Goal: Book appointment/travel/reservation

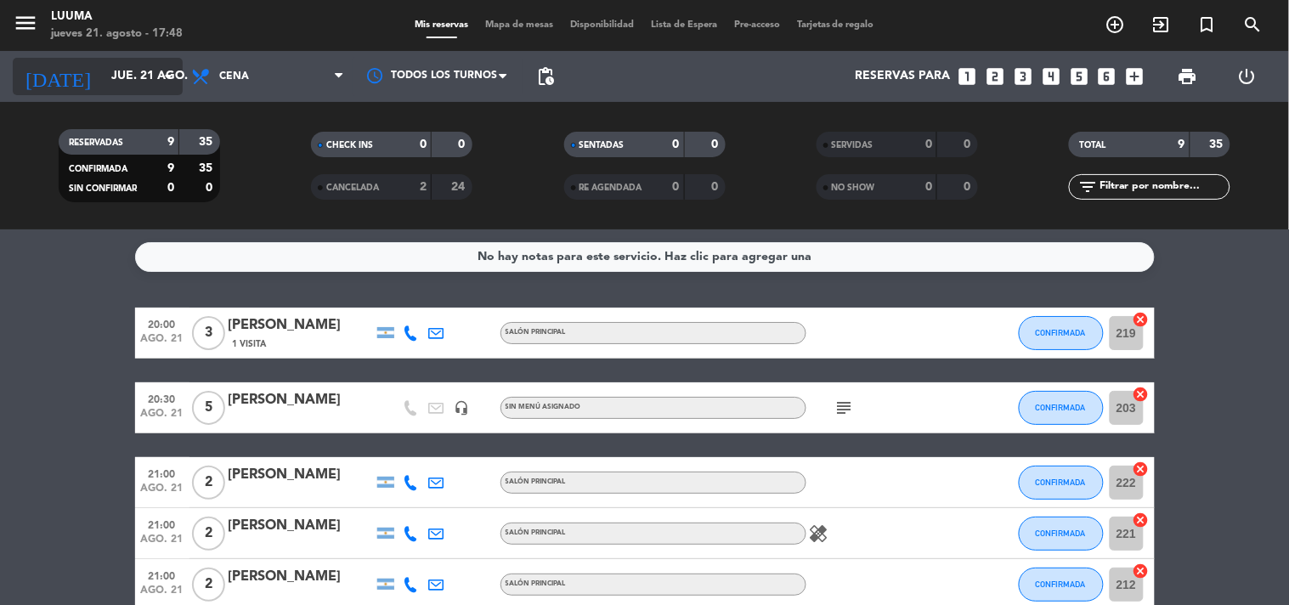
click at [111, 71] on input "jue. 21 ago." at bounding box center [184, 76] width 162 height 31
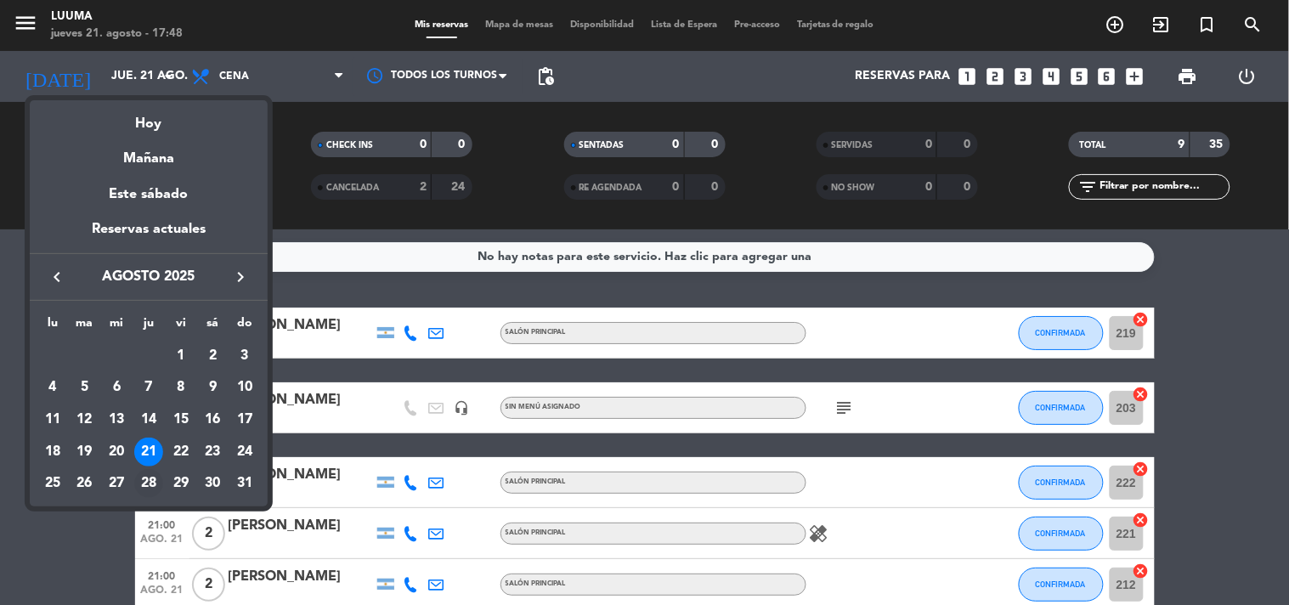
click at [149, 485] on div "28" at bounding box center [148, 483] width 29 height 29
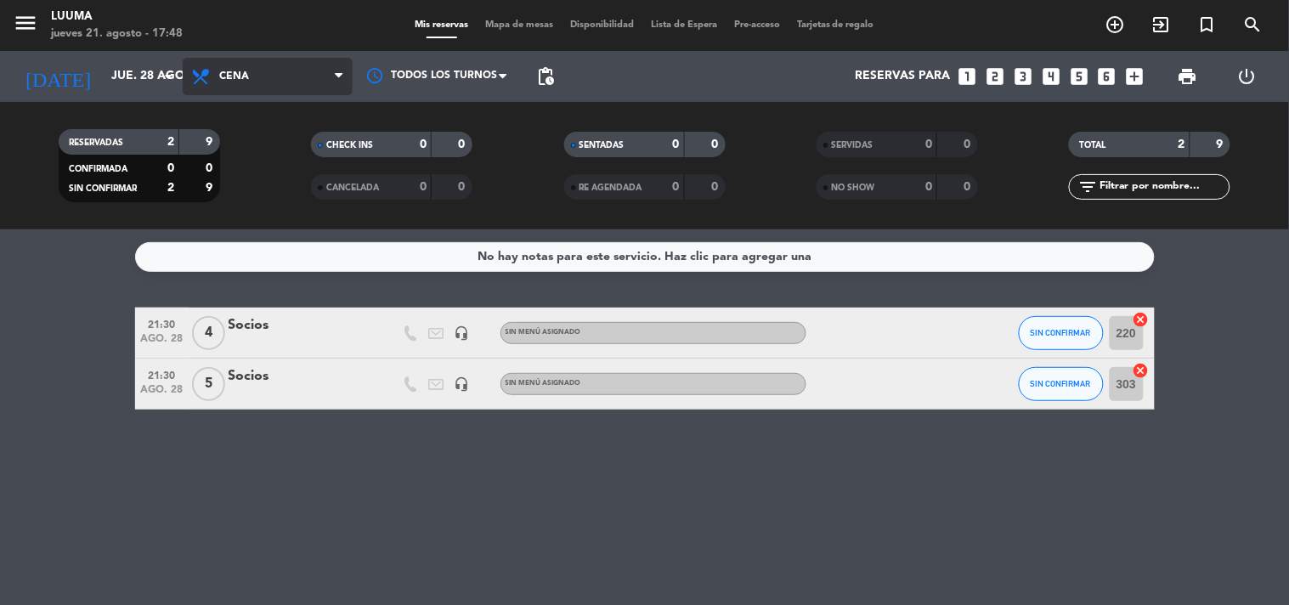
click at [250, 91] on span "Cena" at bounding box center [268, 76] width 170 height 37
click at [269, 176] on div "menu Luuma [DATE] 21. agosto - 17:48 Mis reservas Mapa de mesas Disponibilidad …" at bounding box center [644, 115] width 1289 height 230
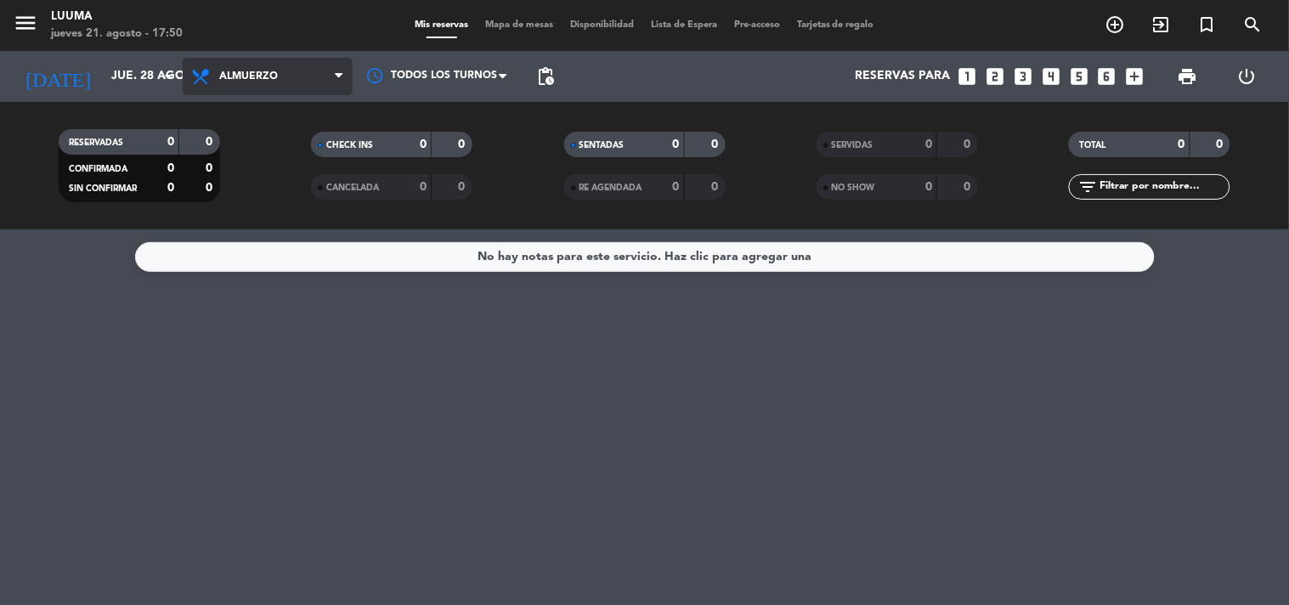
click at [233, 77] on span "Almuerzo" at bounding box center [248, 77] width 59 height 12
click at [275, 213] on div "menu Luuma [DATE] 21. agosto - 17:50 Mis reservas Mapa de mesas Disponibilidad …" at bounding box center [644, 115] width 1289 height 230
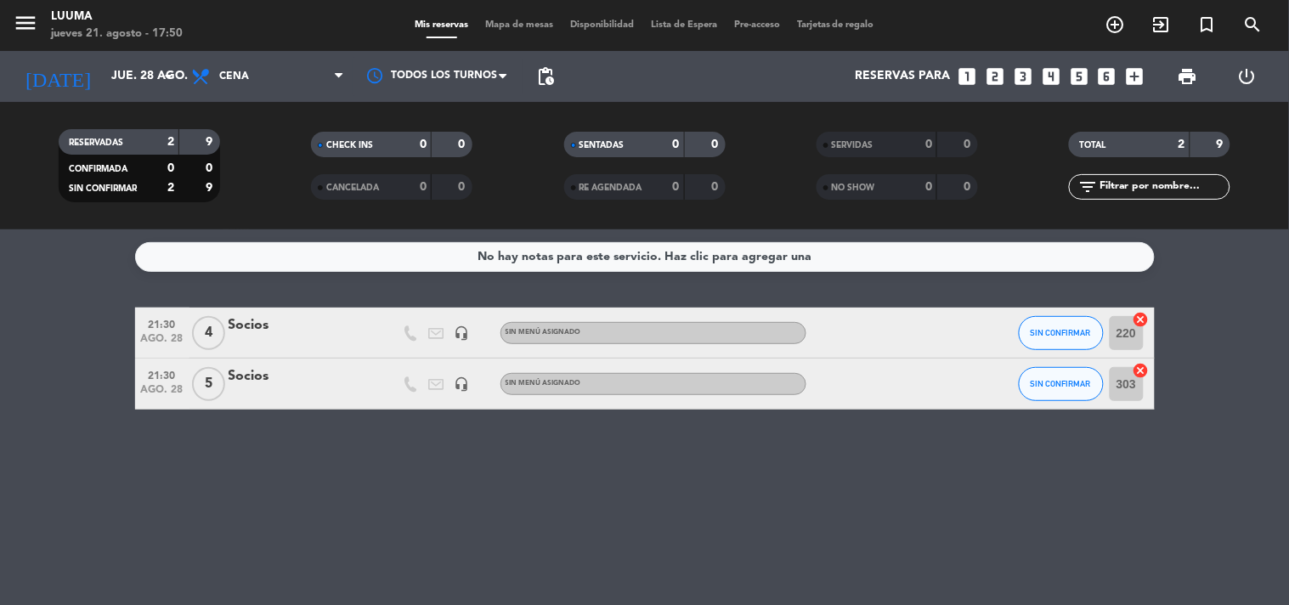
click at [289, 71] on span "Cena" at bounding box center [268, 76] width 170 height 37
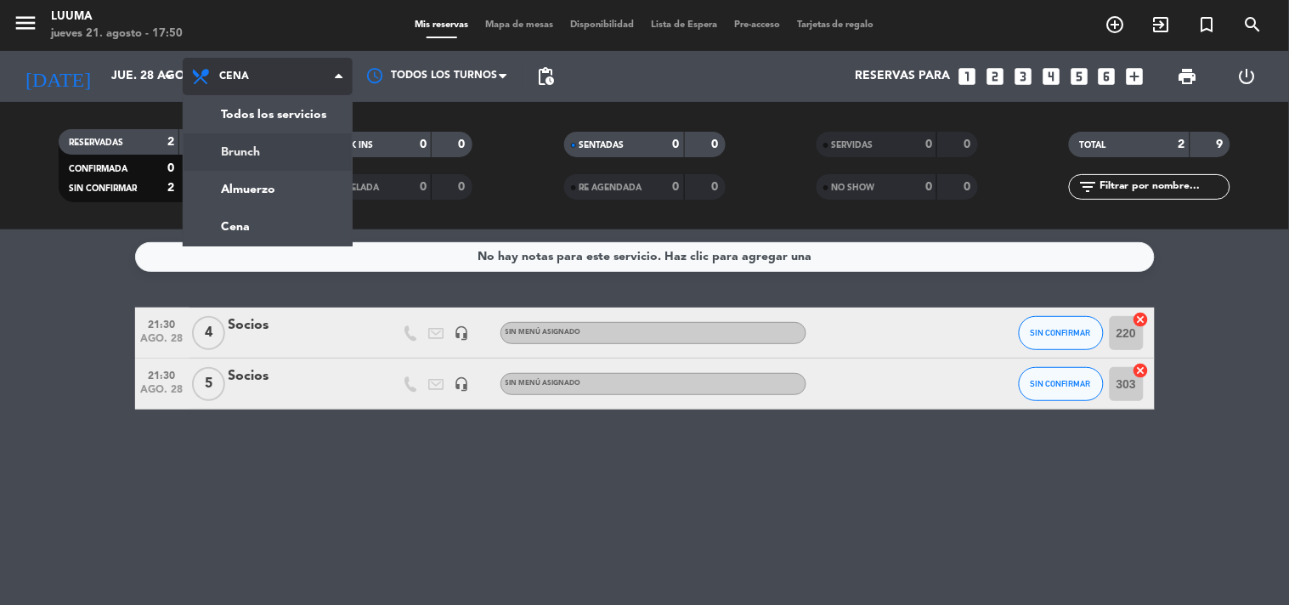
click at [298, 147] on div "menu Luuma [DATE] 21. agosto - 17:50 Mis reservas Mapa de mesas Disponibilidad …" at bounding box center [644, 115] width 1289 height 230
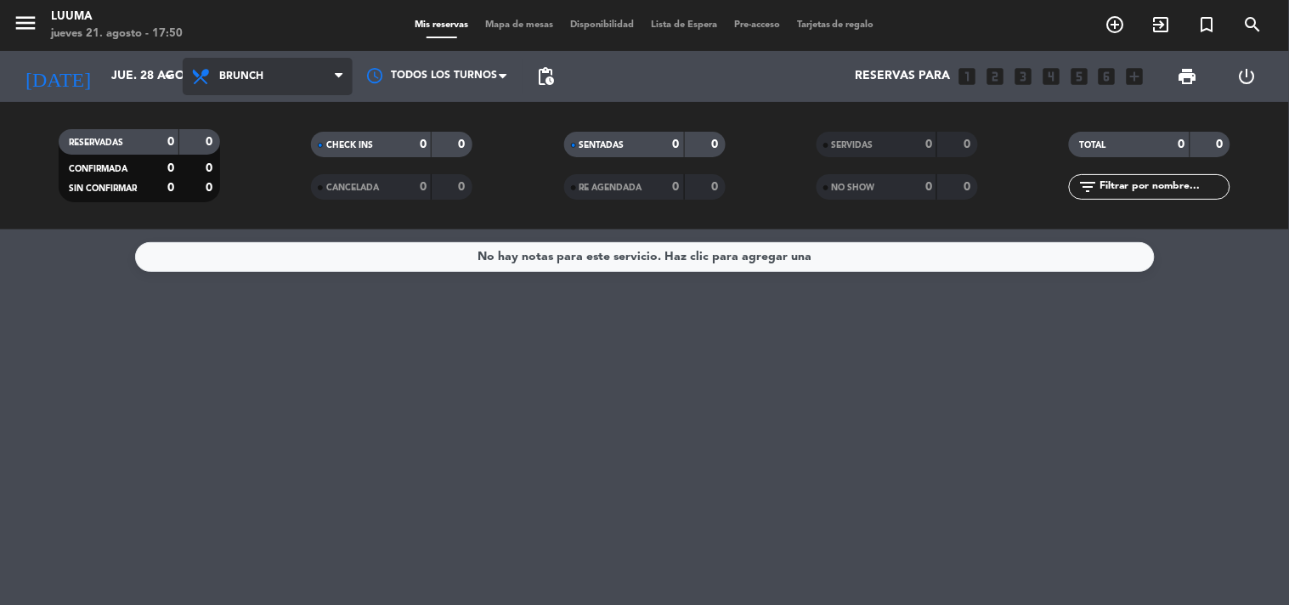
click at [287, 79] on span "Brunch" at bounding box center [268, 76] width 170 height 37
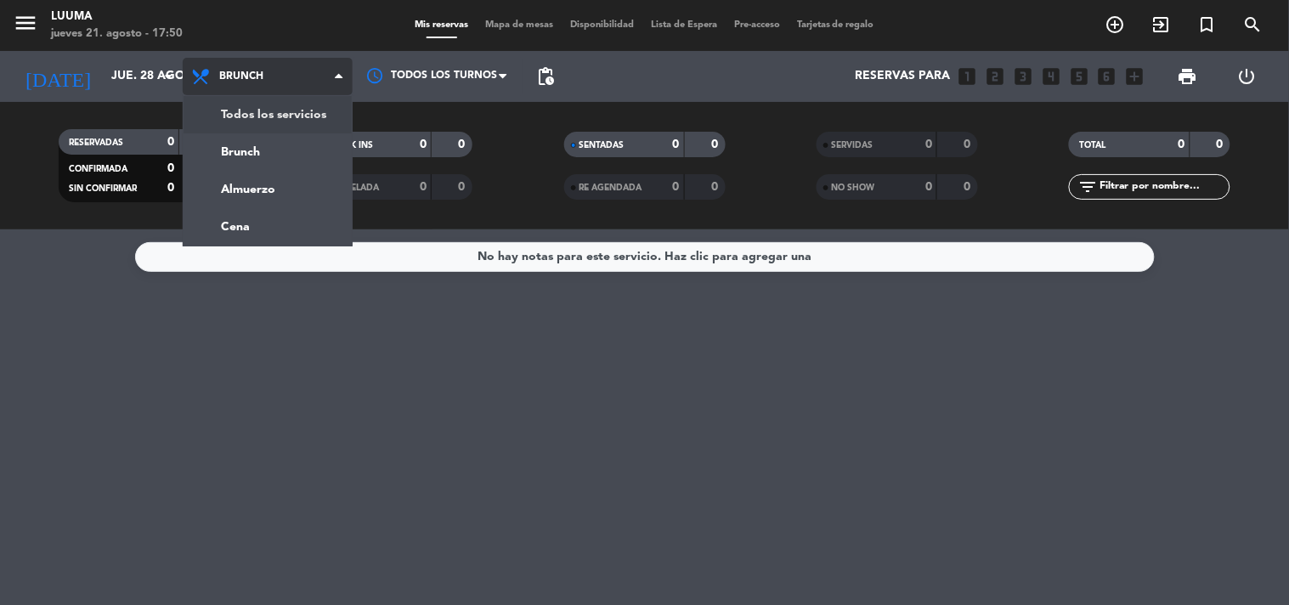
click at [298, 111] on div "menu Luuma [DATE] 21. agosto - 17:50 Mis reservas Mapa de mesas Disponibilidad …" at bounding box center [644, 115] width 1289 height 230
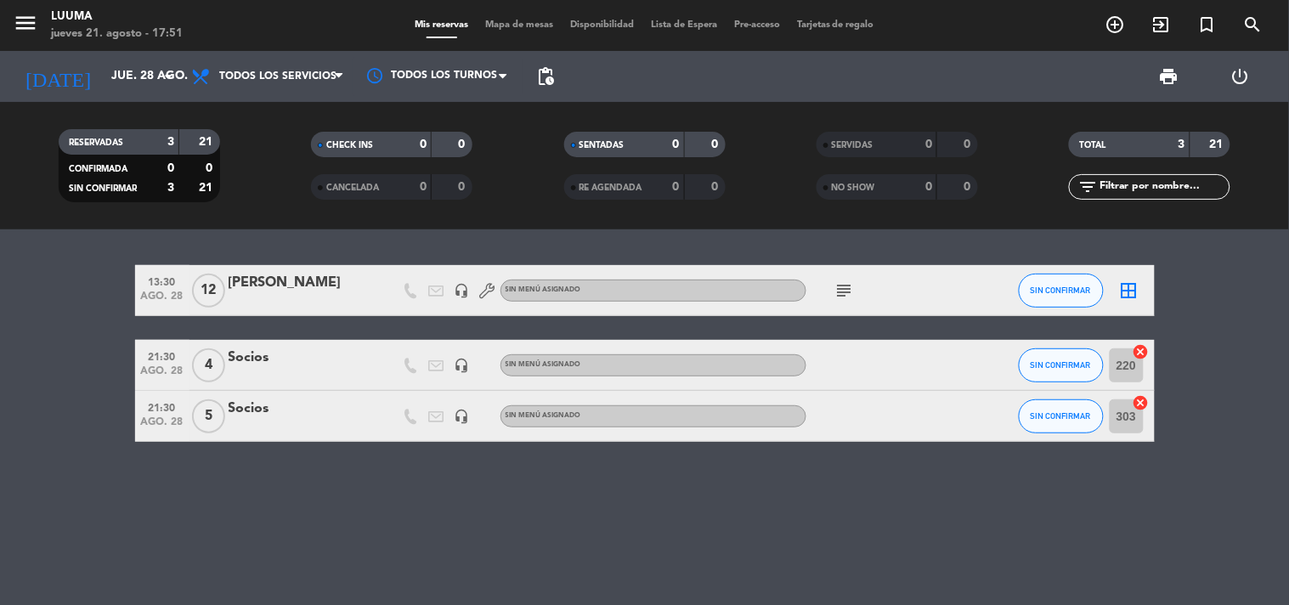
click at [223, 286] on span "12" at bounding box center [208, 291] width 33 height 34
click at [249, 283] on div "[PERSON_NAME]" at bounding box center [301, 283] width 145 height 22
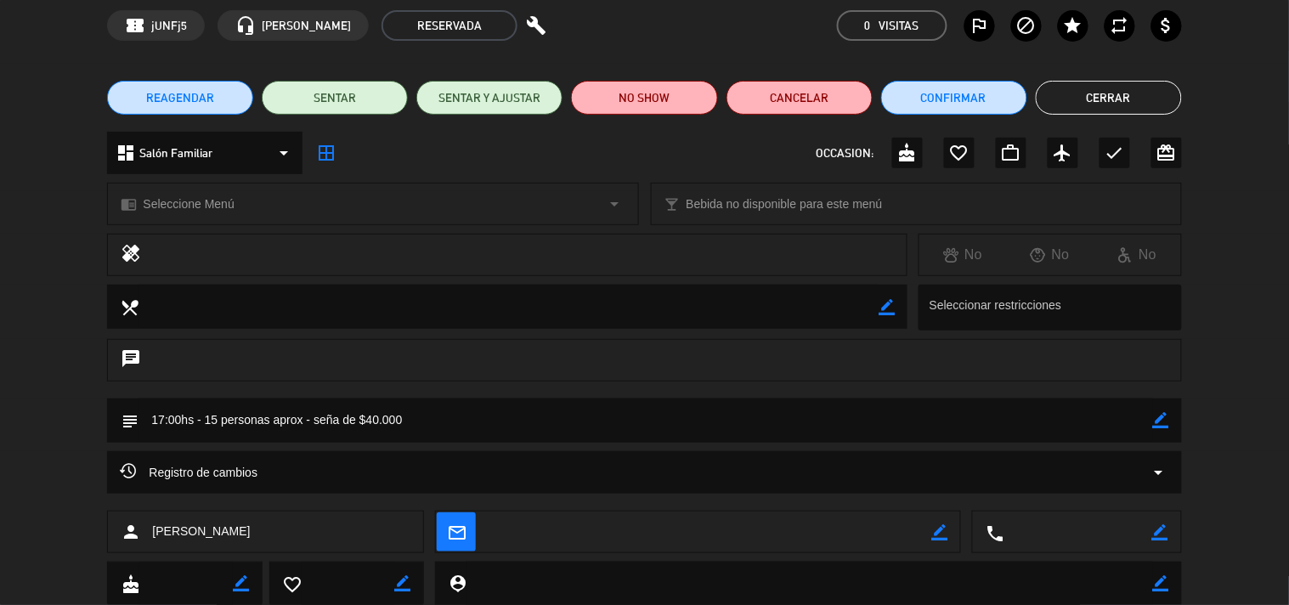
scroll to position [123, 0]
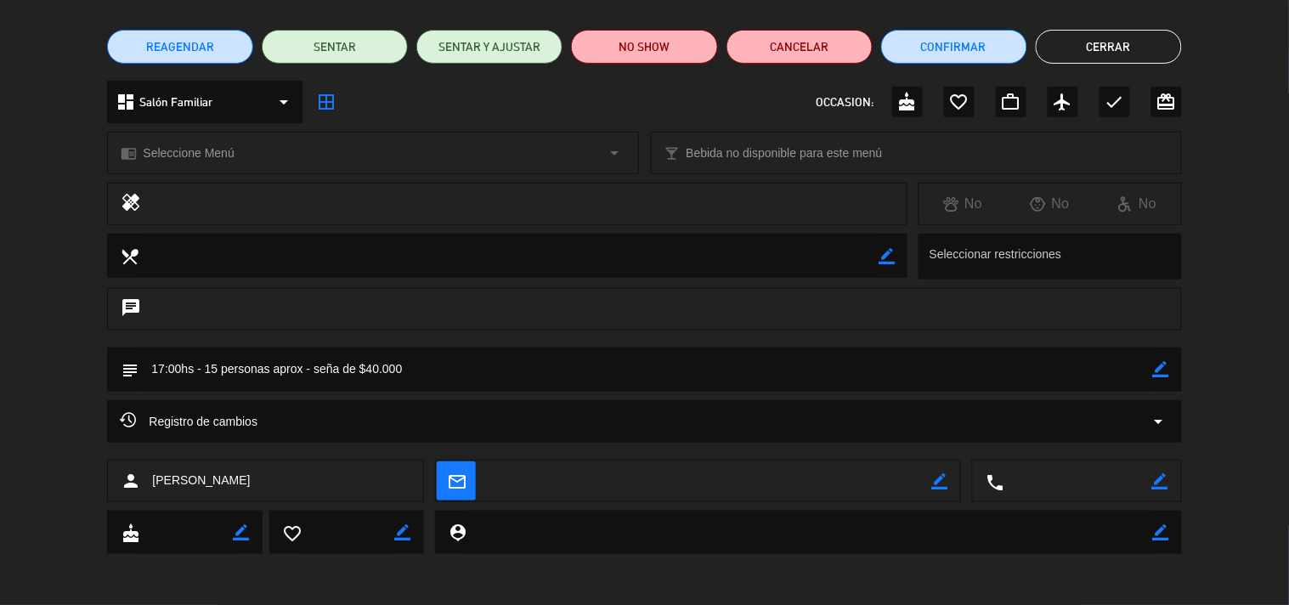
click at [1073, 49] on button "Cerrar" at bounding box center [1109, 47] width 146 height 34
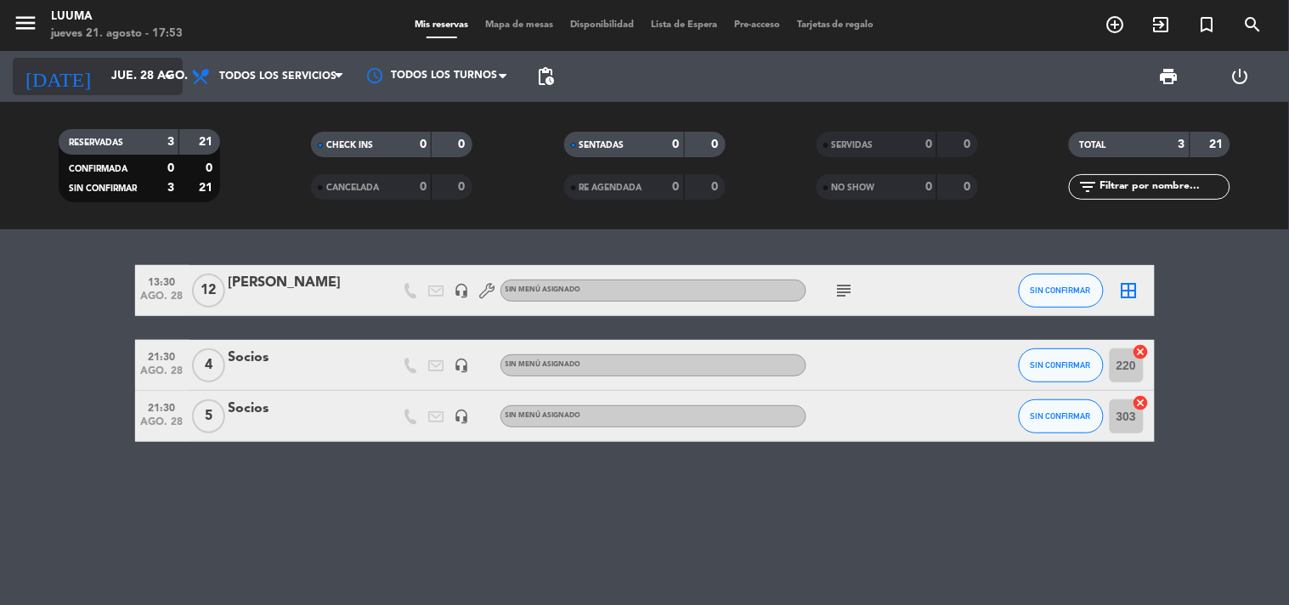
click at [139, 85] on input "jue. 28 ago." at bounding box center [184, 76] width 162 height 31
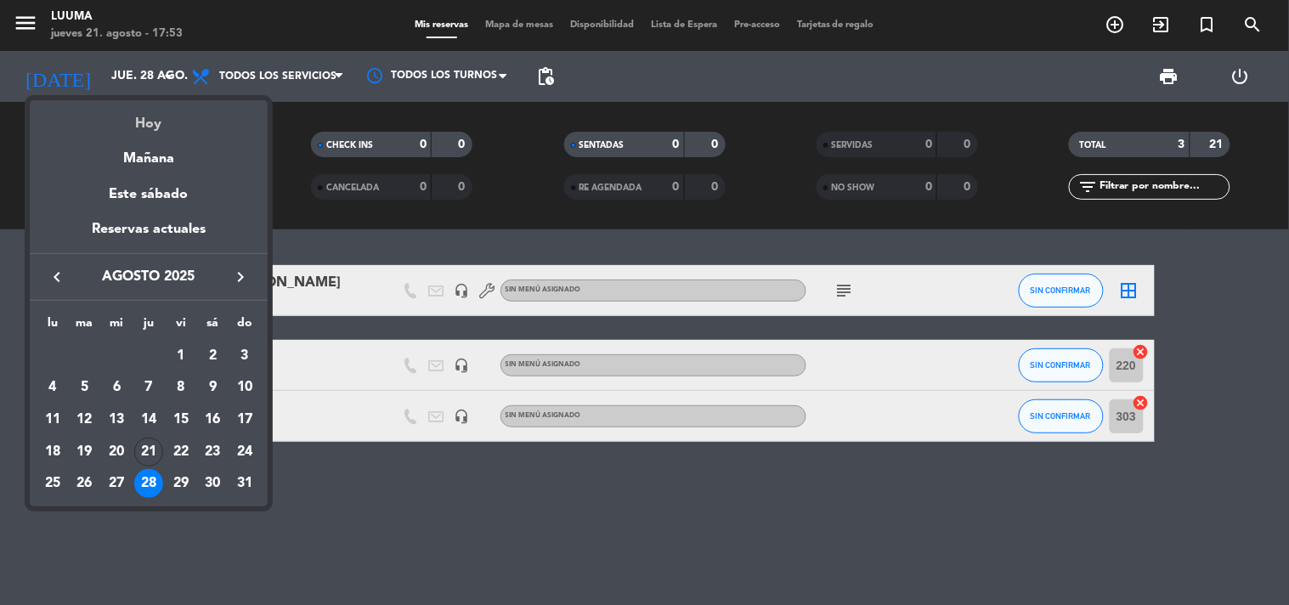
click at [142, 126] on div "Hoy" at bounding box center [149, 117] width 238 height 35
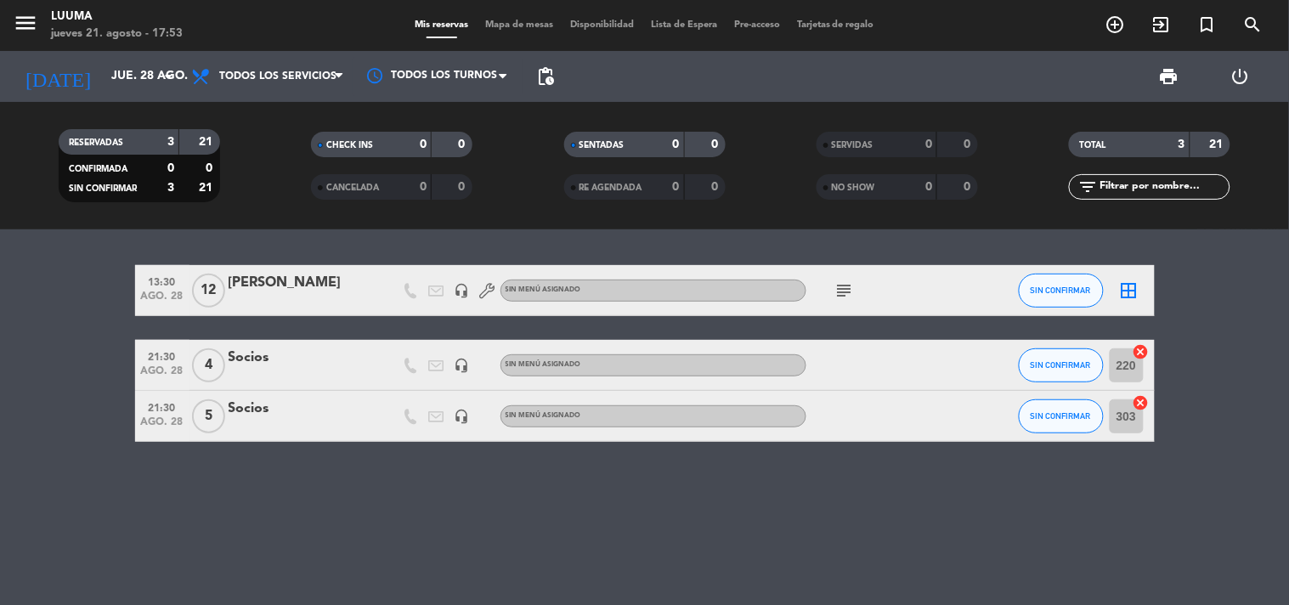
type input "jue. 21 ago."
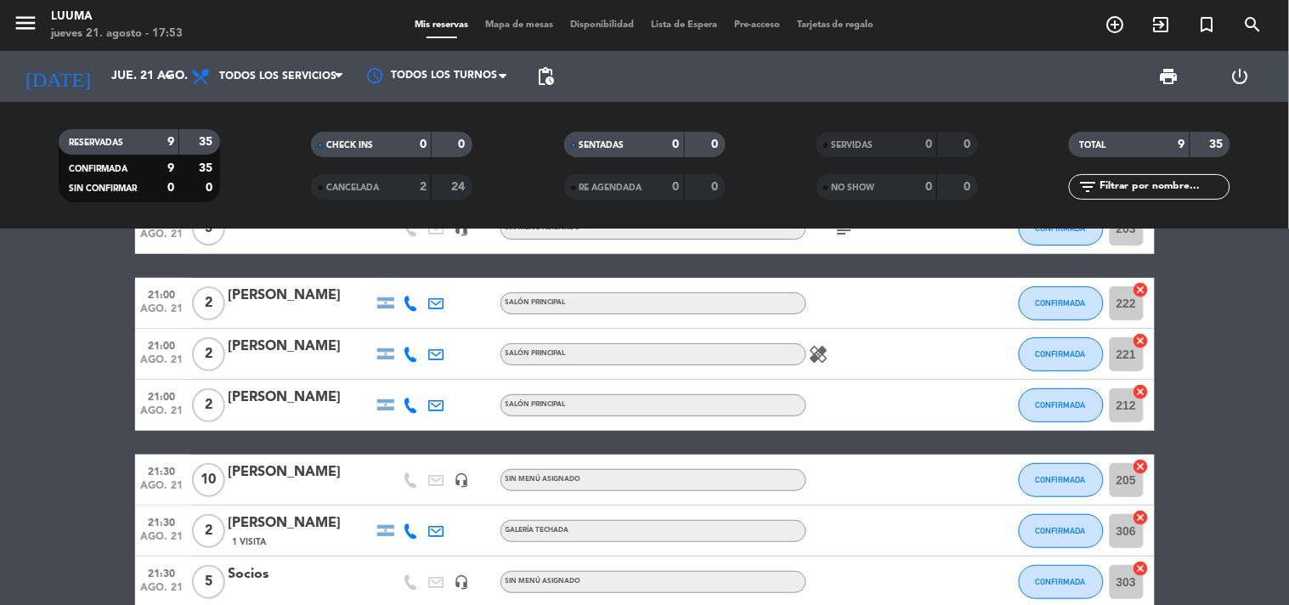
scroll to position [0, 0]
